Goal: Task Accomplishment & Management: Complete application form

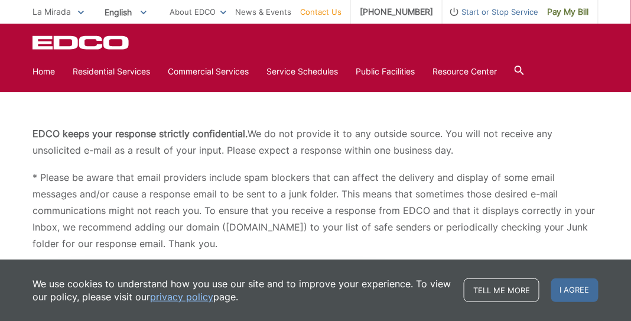
scroll to position [59, 0]
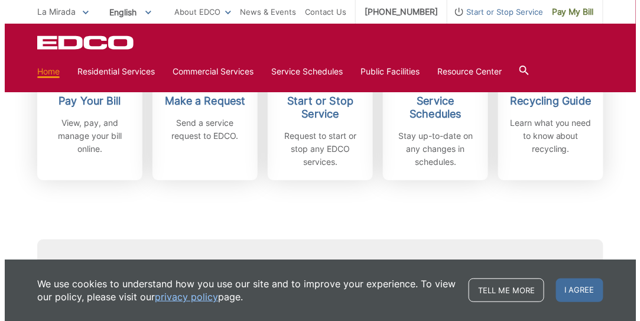
scroll to position [354, 0]
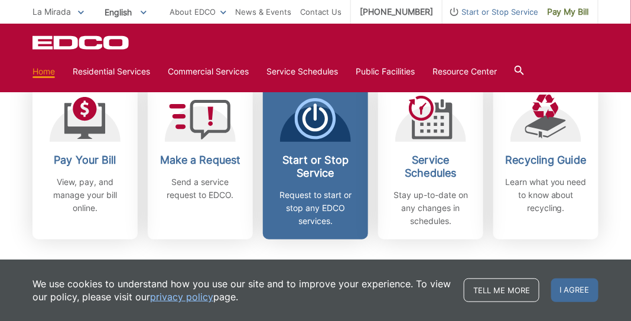
click at [333, 167] on h2 "Start or Stop Service" at bounding box center [315, 167] width 87 height 26
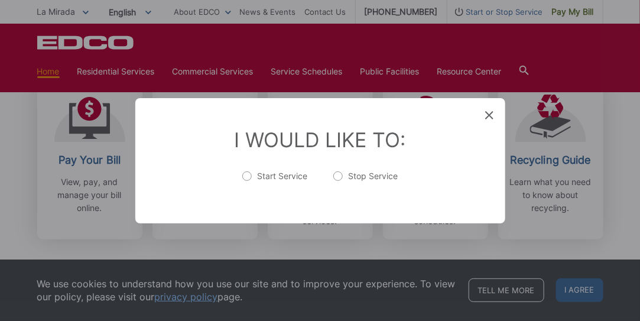
click at [360, 175] on label "Stop Service" at bounding box center [365, 182] width 64 height 24
radio input "true"
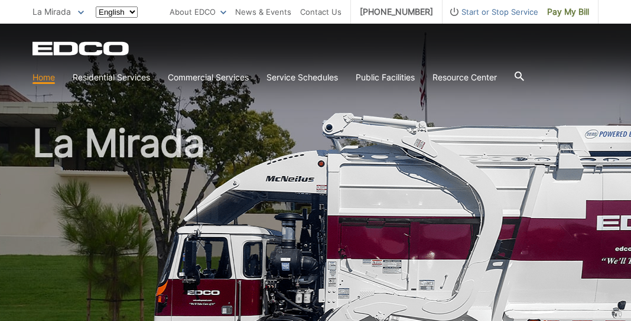
scroll to position [354, 0]
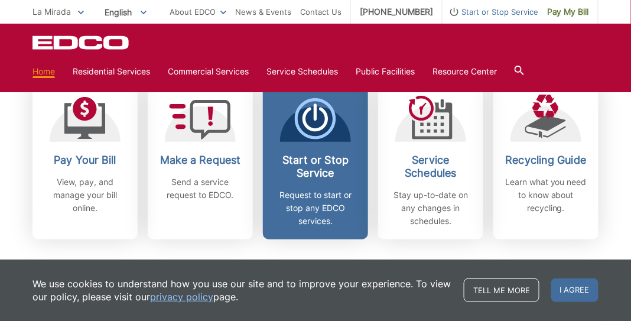
click at [327, 188] on p "Request to start or stop any EDCO services." at bounding box center [315, 207] width 87 height 39
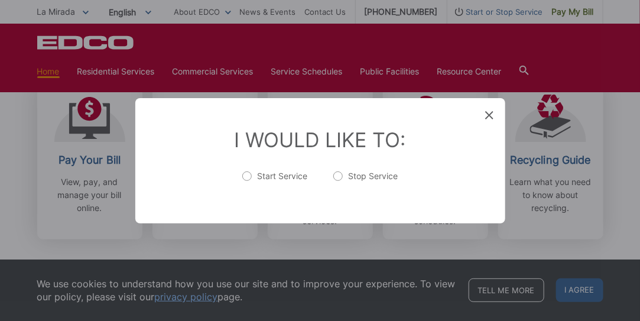
click at [341, 175] on label "Stop Service" at bounding box center [365, 182] width 64 height 24
radio input "true"
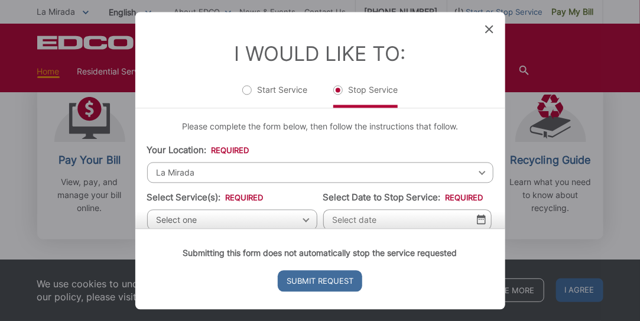
click at [302, 228] on div "Submitting this form does not automatically stop the service requested Submit R…" at bounding box center [320, 268] width 370 height 81
click at [489, 31] on icon at bounding box center [489, 29] width 8 height 8
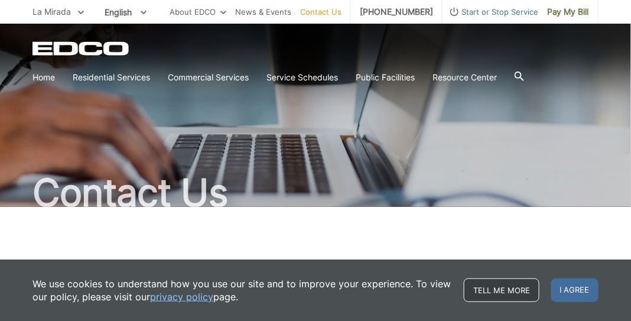
click at [506, 291] on link "Tell me more" at bounding box center [502, 290] width 76 height 24
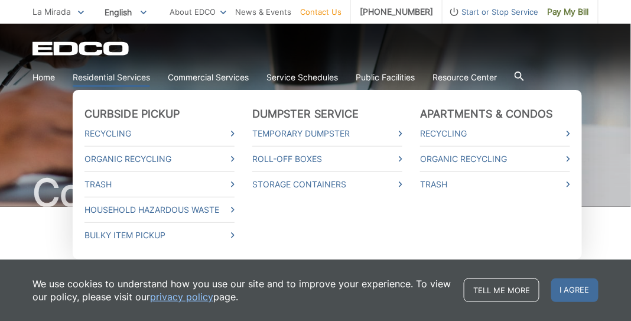
click at [106, 79] on link "Residential Services" at bounding box center [111, 77] width 77 height 13
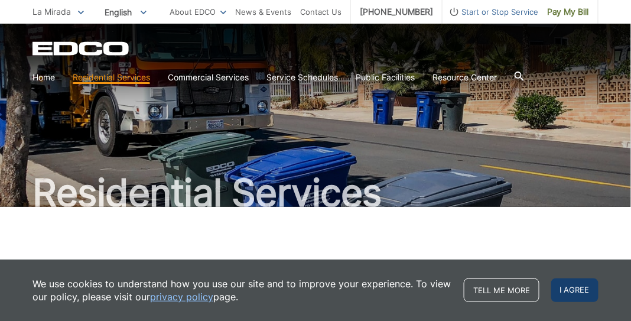
click at [578, 294] on span "I agree" at bounding box center [574, 290] width 47 height 24
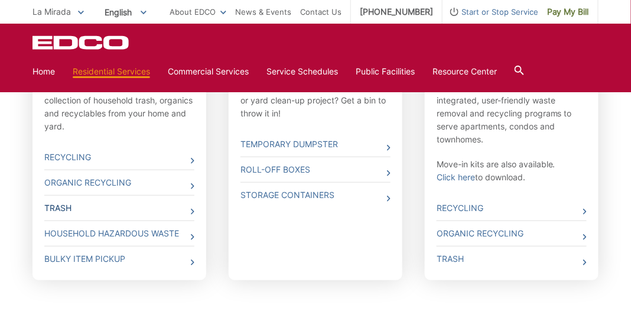
scroll to position [473, 0]
